Goal: Task Accomplishment & Management: Use online tool/utility

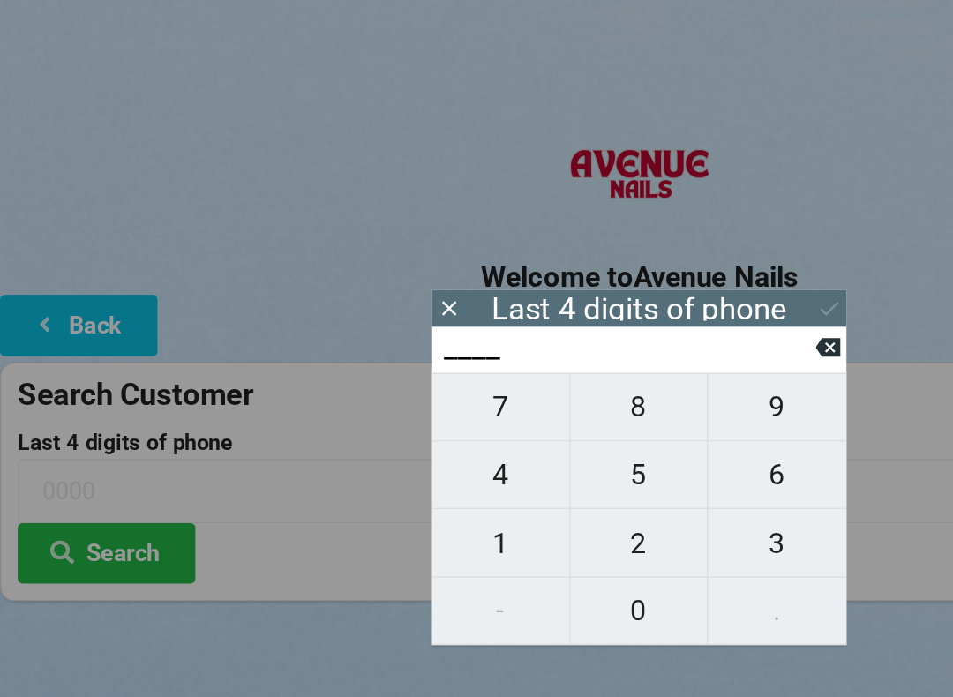
click at [578, 298] on span "9" at bounding box center [579, 303] width 103 height 37
type input "9___"
click at [376, 403] on span "1" at bounding box center [373, 404] width 102 height 37
type input "91__"
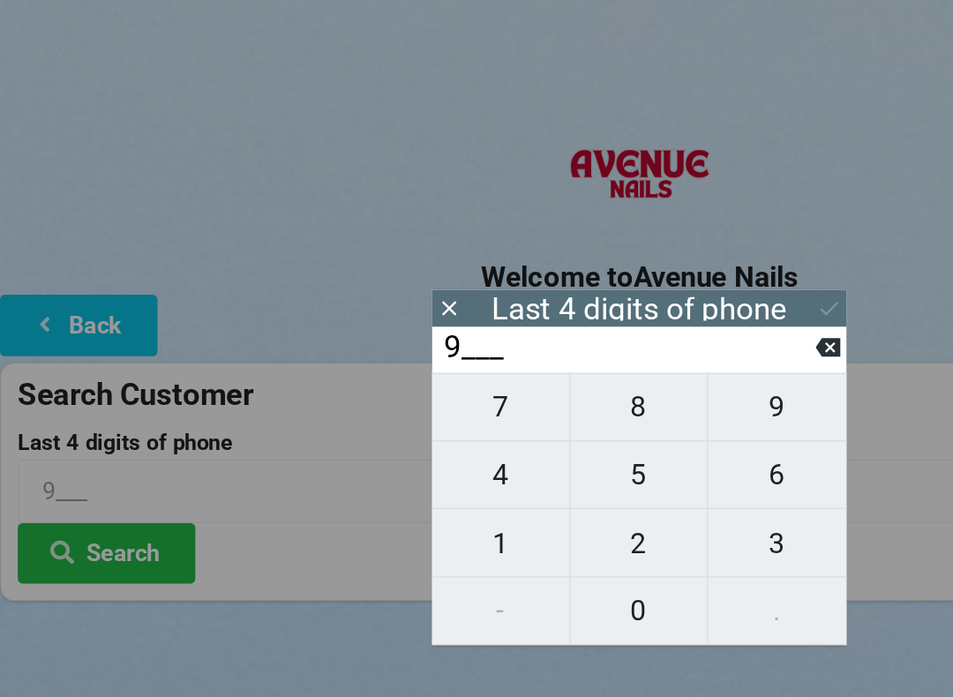
type input "91__"
click at [382, 359] on span "4" at bounding box center [373, 353] width 102 height 37
type input "914_"
click at [625, 260] on icon at bounding box center [617, 259] width 19 height 14
type input "91__"
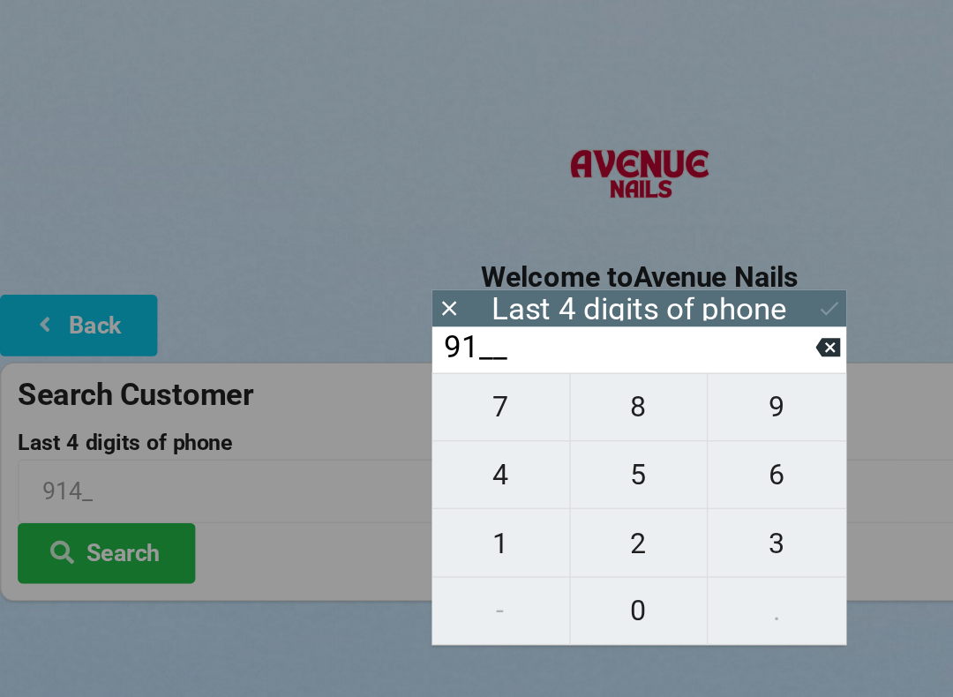
click at [369, 306] on span "7" at bounding box center [373, 303] width 102 height 37
type input "917_"
click at [468, 307] on span "8" at bounding box center [476, 303] width 102 height 37
type input "9178"
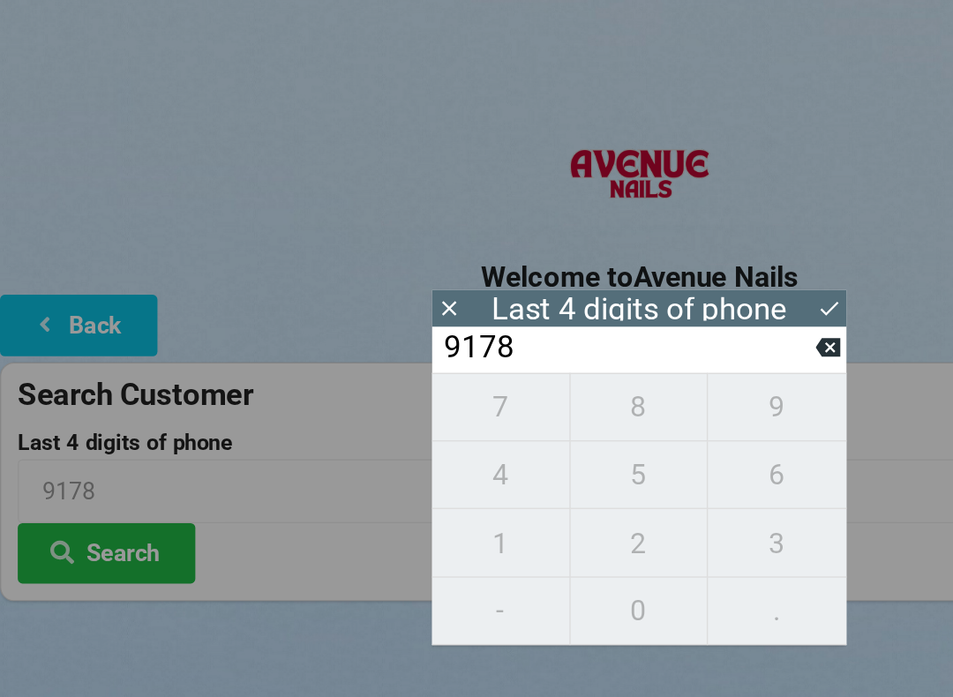
click at [474, 308] on div "7 8 9 4 5 6 1 2 3 - 0 ." at bounding box center [476, 379] width 309 height 203
click at [474, 313] on div "7 8 9 4 5 6 1 2 3 - 0 ." at bounding box center [476, 379] width 309 height 203
click at [614, 260] on icon at bounding box center [617, 259] width 19 height 14
click at [609, 264] on icon at bounding box center [617, 259] width 19 height 14
click at [603, 266] on input "91__" at bounding box center [468, 259] width 279 height 28
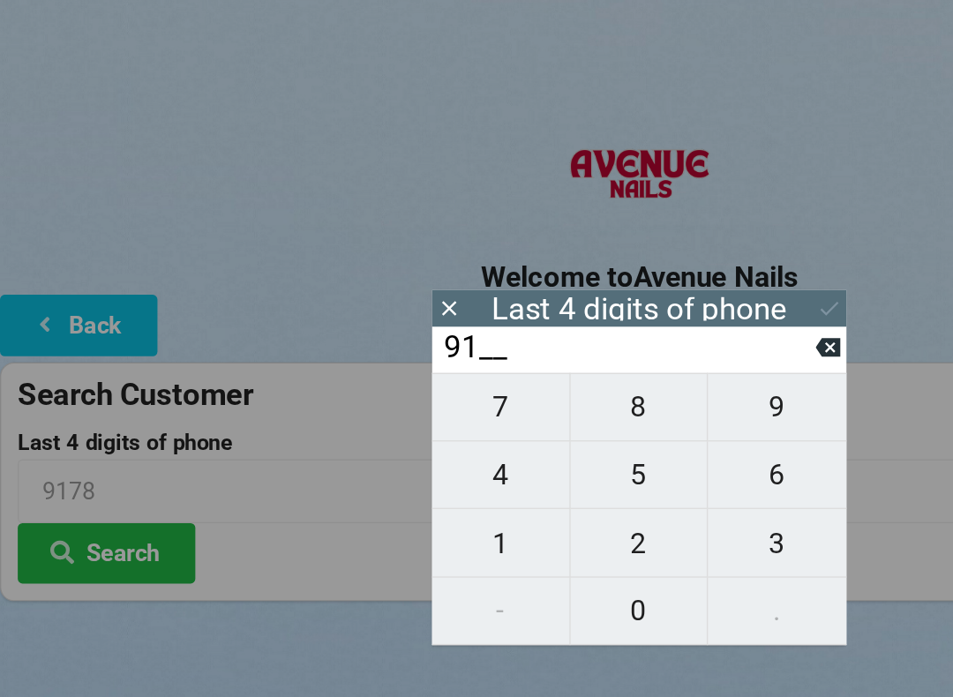
click at [602, 267] on input "91__" at bounding box center [468, 259] width 279 height 28
click at [603, 271] on input "91__" at bounding box center [468, 259] width 279 height 28
click at [600, 273] on input "91__" at bounding box center [468, 259] width 279 height 28
click at [616, 263] on icon at bounding box center [617, 259] width 19 height 19
click at [608, 264] on icon at bounding box center [617, 259] width 19 height 19
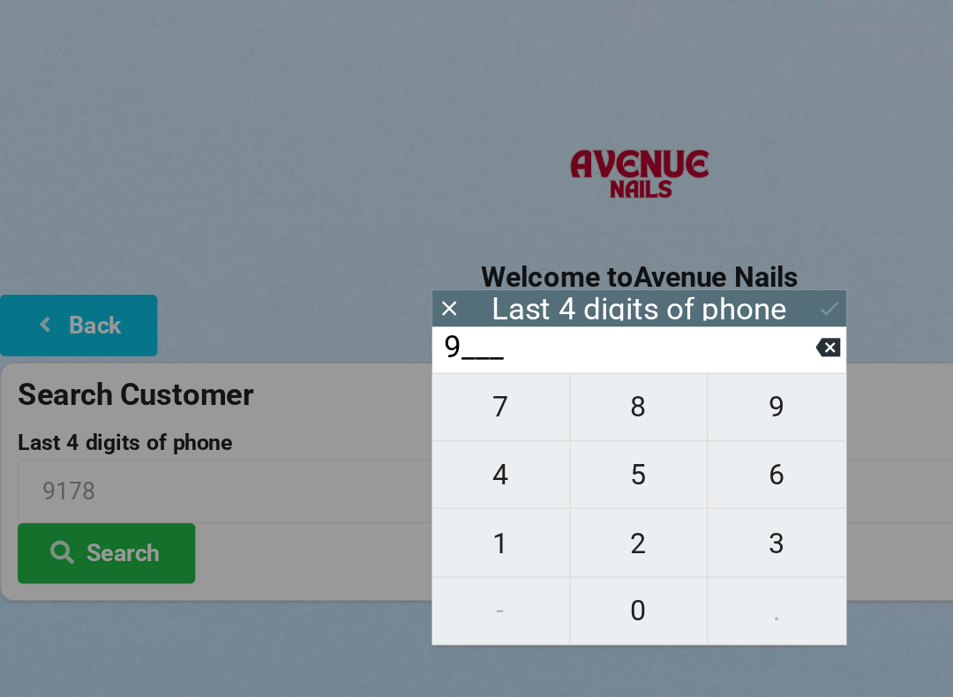
type input "____"
click at [472, 452] on span "0" at bounding box center [476, 455] width 102 height 37
type input "0___"
click at [483, 357] on span "5" at bounding box center [476, 353] width 102 height 37
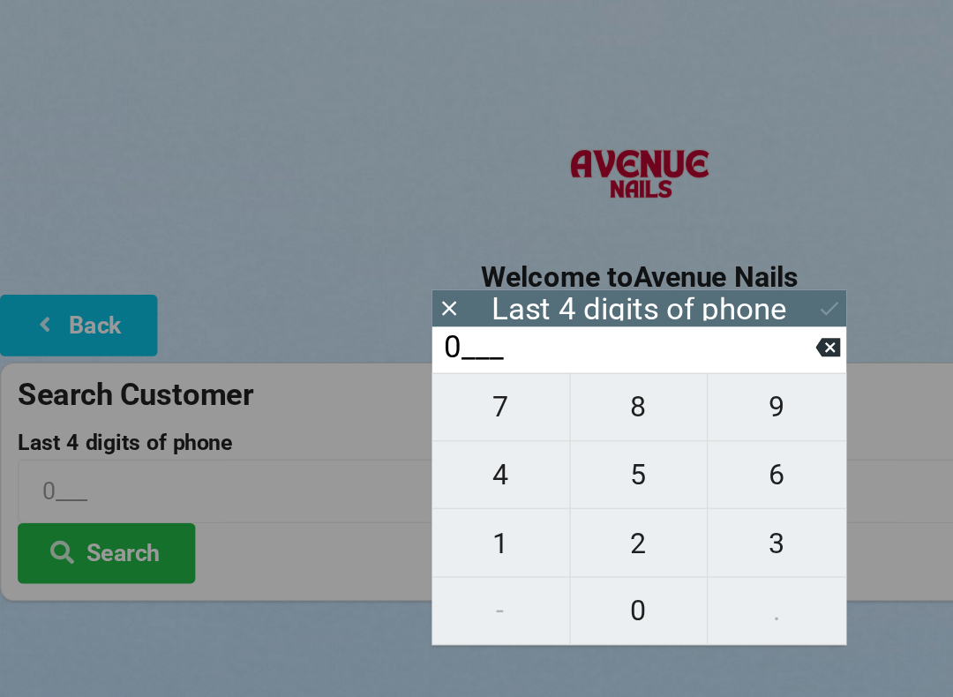
type input "05__"
click at [572, 401] on span "3" at bounding box center [579, 404] width 103 height 37
type input "053_"
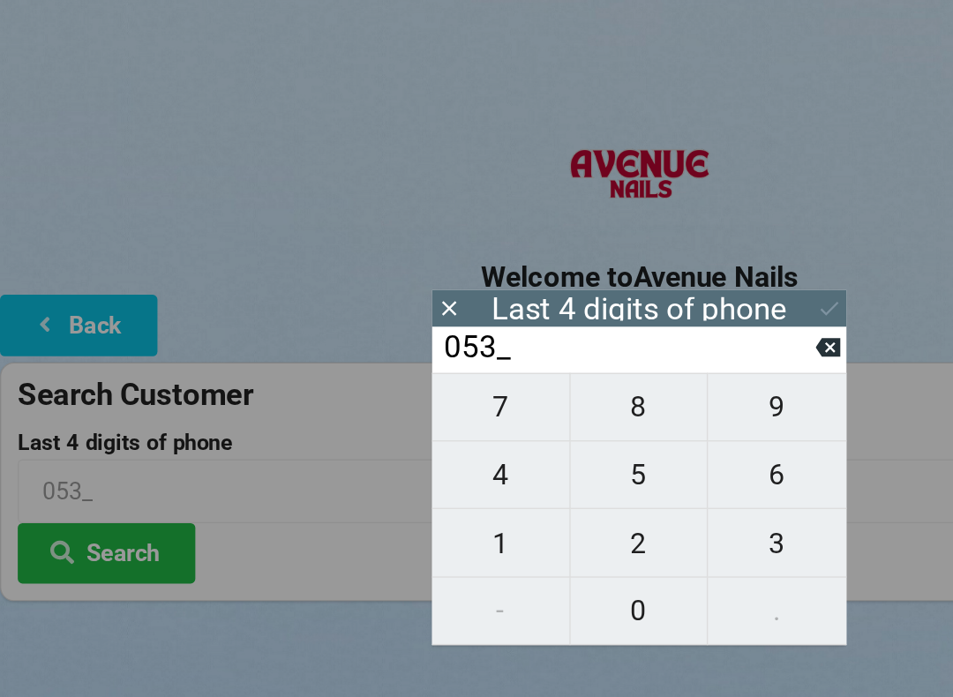
click at [480, 304] on span "8" at bounding box center [476, 303] width 102 height 37
type input "0538"
click at [126, 414] on button "Search" at bounding box center [79, 412] width 132 height 45
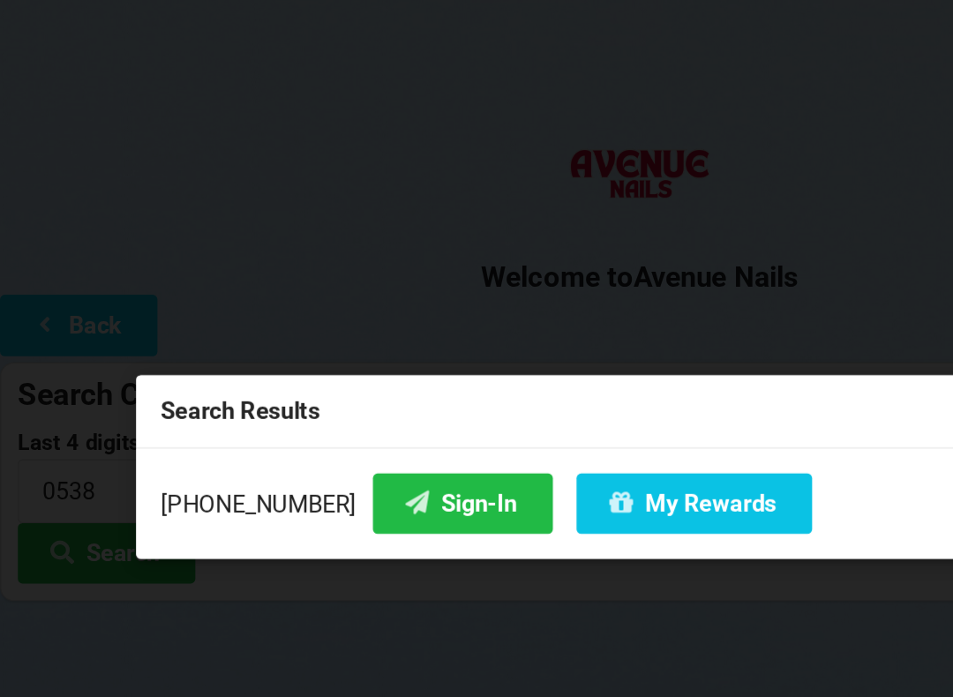
click at [498, 369] on button "My Rewards" at bounding box center [518, 375] width 176 height 45
